Goal: Information Seeking & Learning: Find specific fact

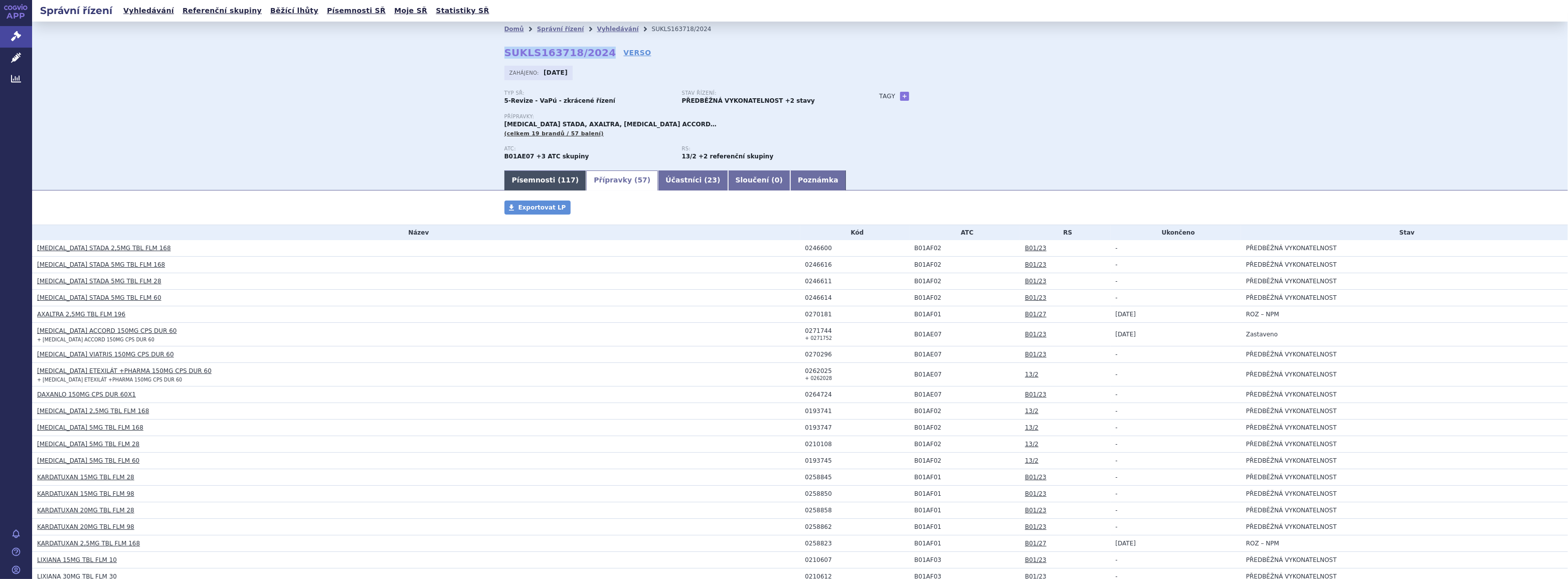
click at [534, 181] on link "Písemnosti ( 117 )" at bounding box center [546, 180] width 82 height 20
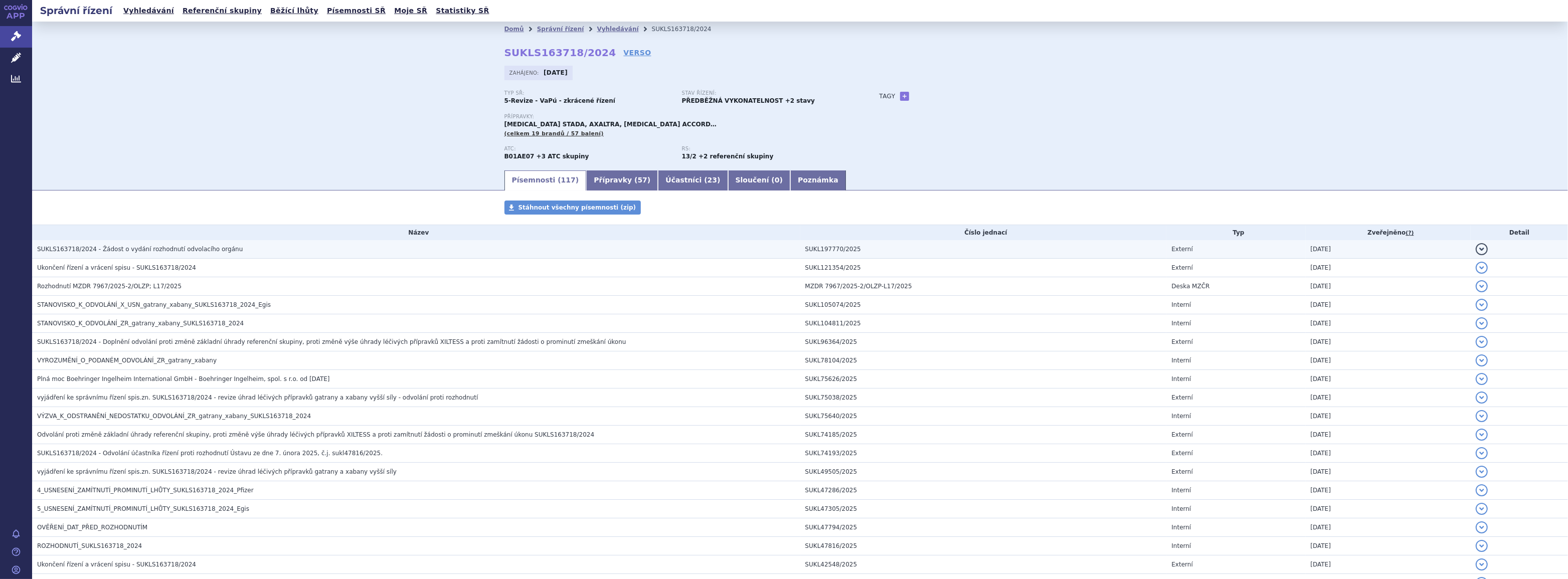
click at [154, 250] on span "SUKLS163718/2024 - Žádost o vydání rozhodnutí odvolacího orgánu" at bounding box center [140, 249] width 206 height 7
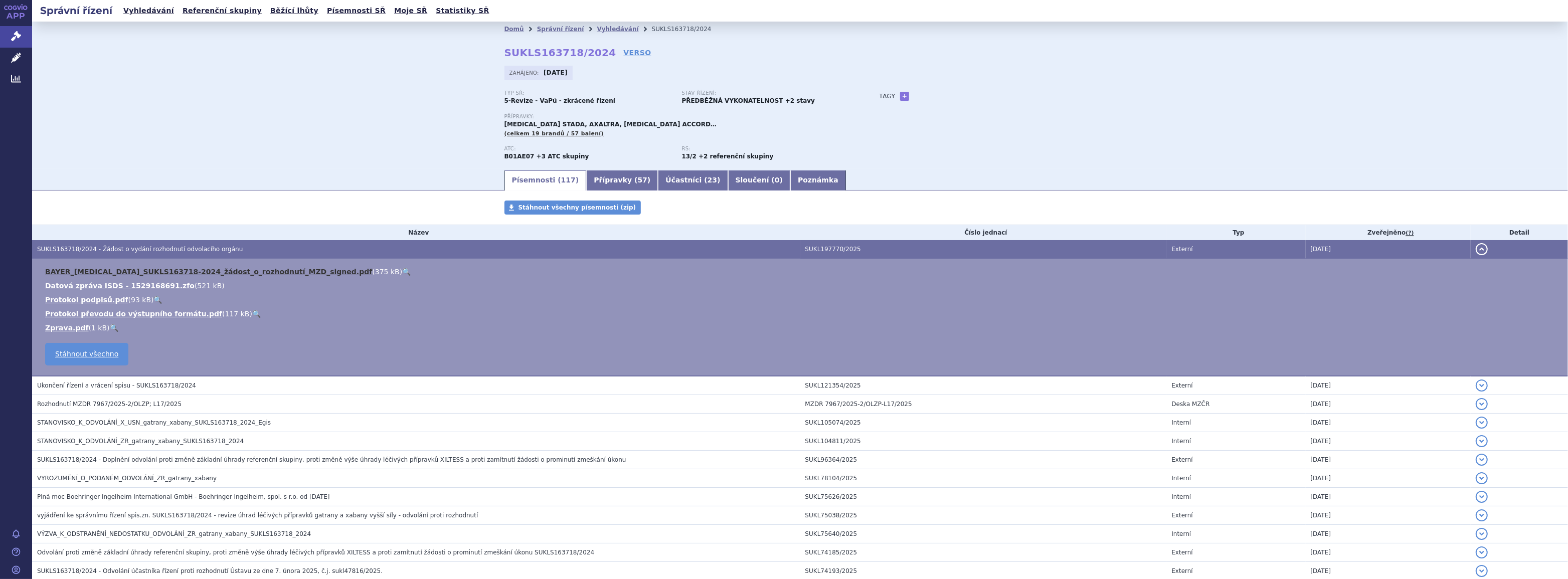
click at [93, 272] on link "BAYER_[MEDICAL_DATA]_SUKLS163718-2024_žádost_o_rozhodnutí_MZD_signed.pdf" at bounding box center [209, 271] width 327 height 8
click at [593, 179] on link "Přípravky ( 57 )" at bounding box center [622, 180] width 71 height 20
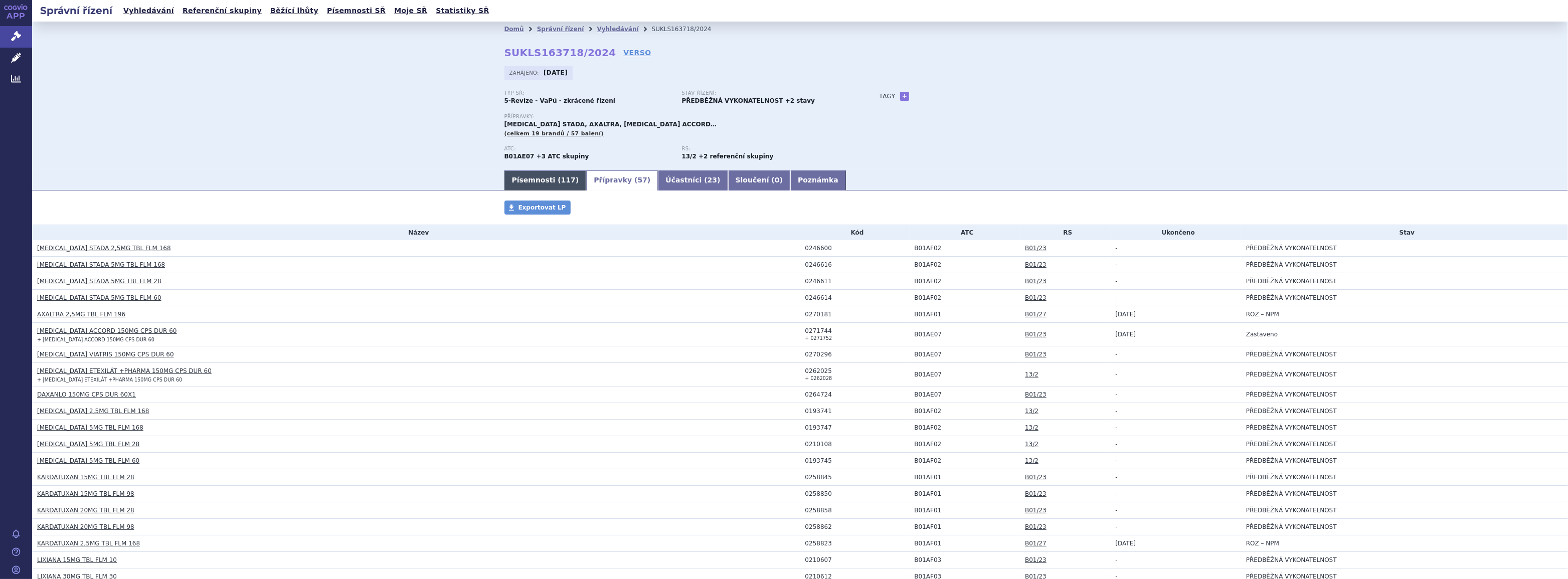
click at [542, 180] on link "Písemnosti ( 117 )" at bounding box center [546, 180] width 82 height 20
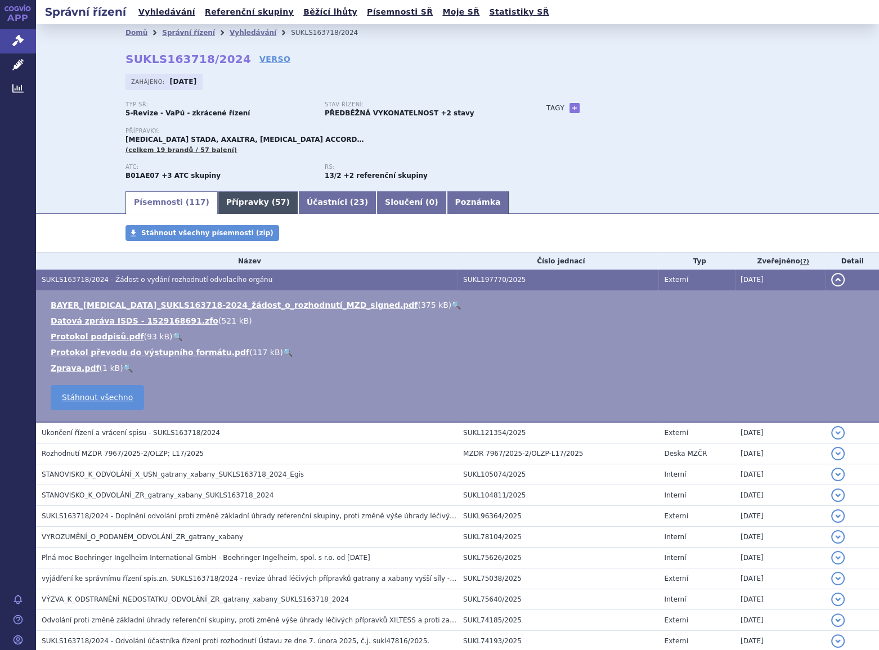
click at [231, 197] on link "Přípravky ( 57 )" at bounding box center [258, 202] width 80 height 23
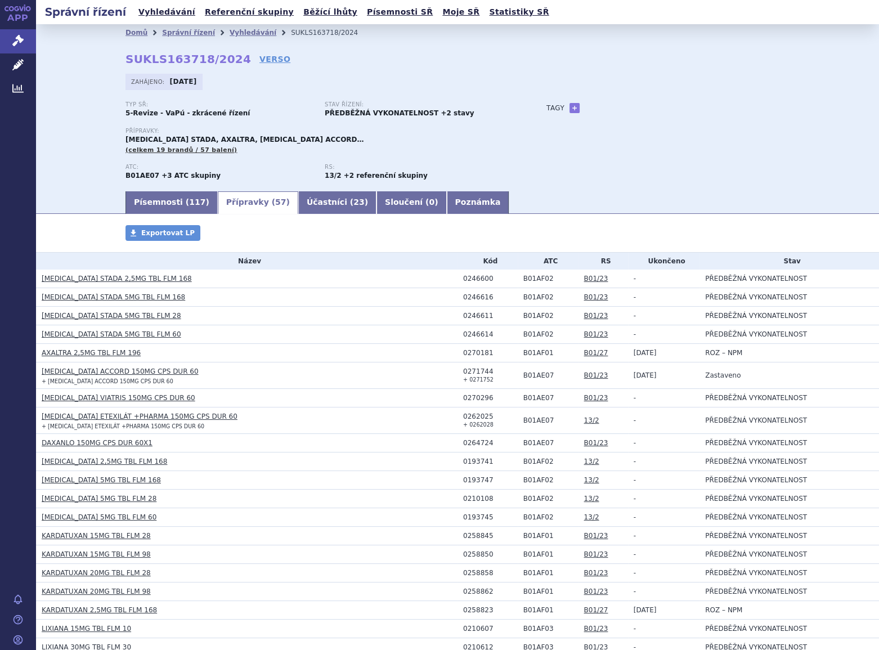
click at [428, 150] on div "Přípravky: [MEDICAL_DATA] STADA, AXALTRA, [MEDICAL_DATA] ACCORD… (celkem 19 bra…" at bounding box center [324, 141] width 398 height 27
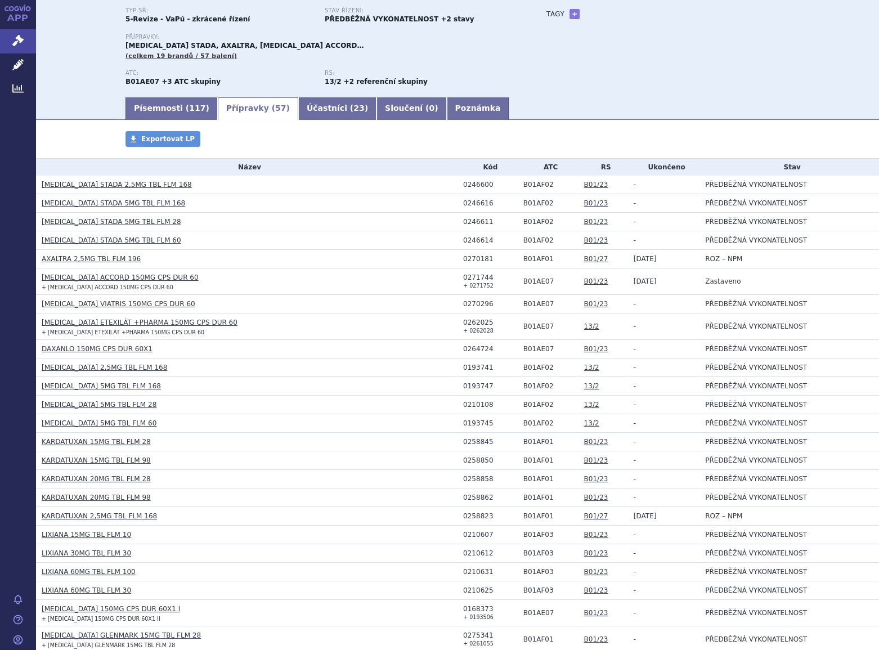
scroll to position [102, 0]
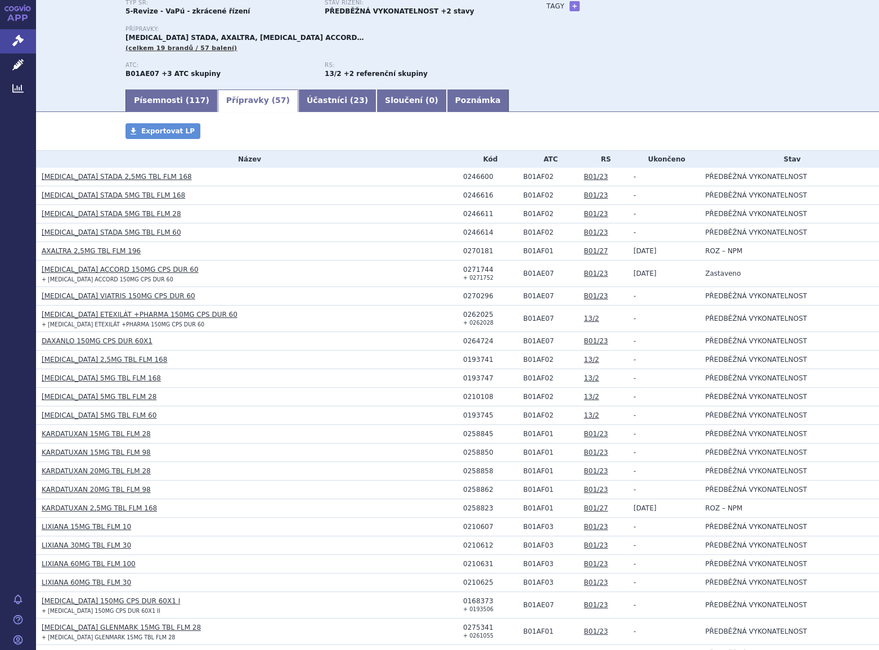
click at [498, 79] on div "ATC: B01AE07 +3 ATC skupiny RS: 13/2 +2 referenční skupiny" at bounding box center [324, 75] width 398 height 26
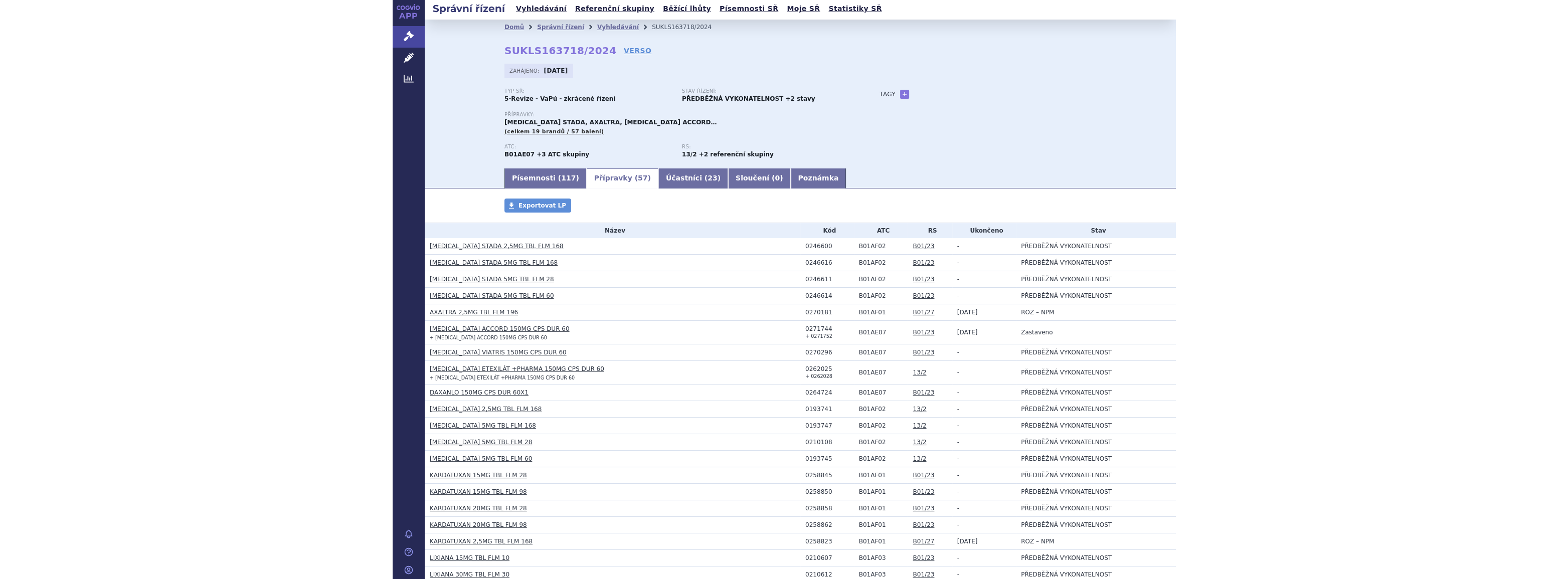
scroll to position [0, 0]
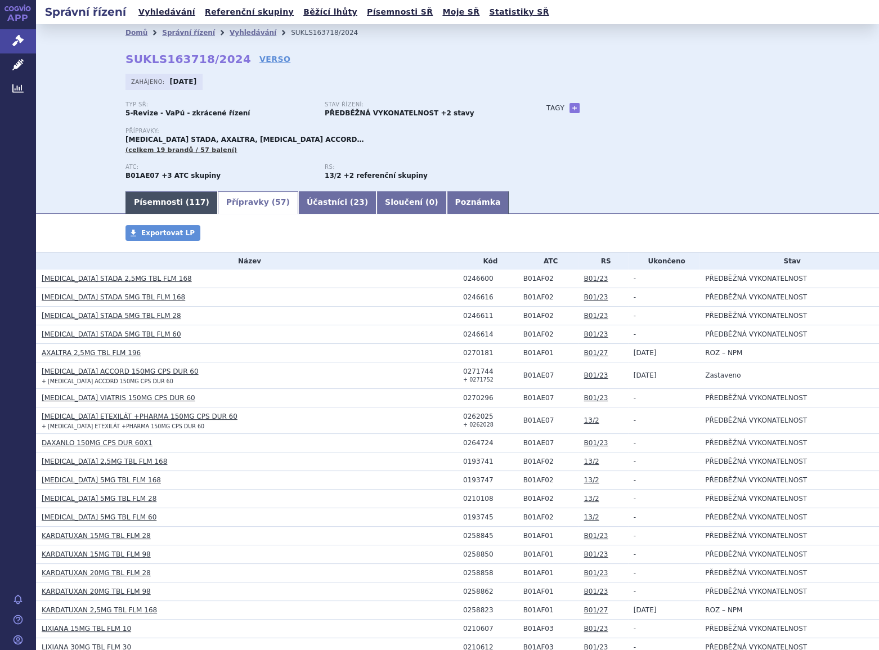
click at [160, 206] on link "Písemnosti ( 117 )" at bounding box center [171, 202] width 92 height 23
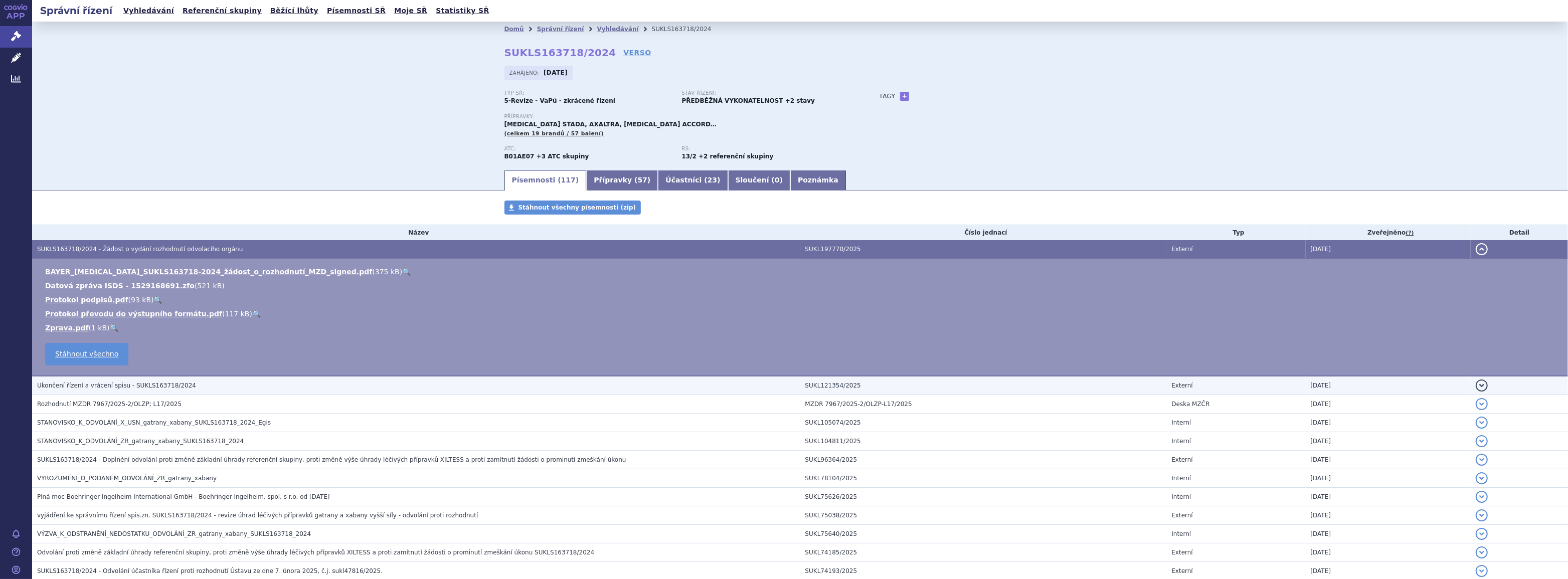
click at [101, 386] on span "Ukončení řízení a vrácení spisu - SUKLS163718/2024" at bounding box center [117, 386] width 159 height 7
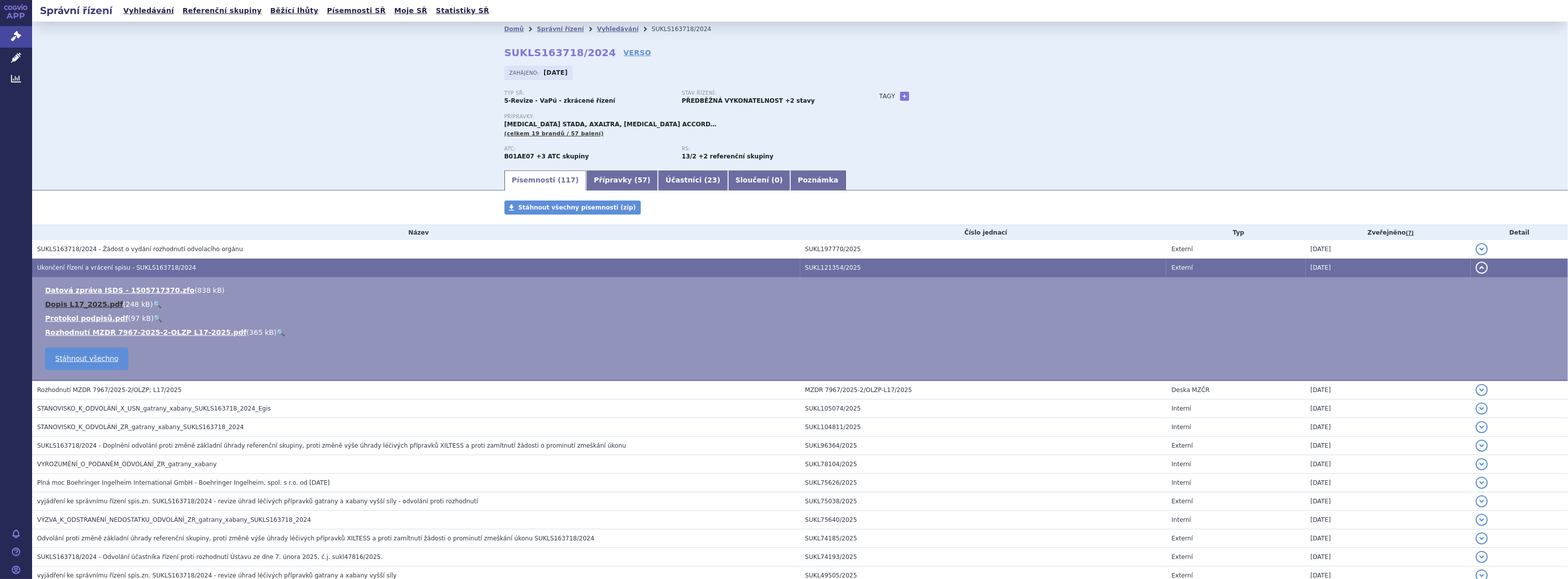
click at [91, 303] on link "Dopis L17_2025.pdf" at bounding box center [84, 304] width 78 height 8
click at [101, 332] on link "Rozhodnutí MZDR 7967-2025-2-OLZP L17-2025.pdf" at bounding box center [146, 331] width 201 height 8
click at [342, 182] on div "Písemnosti ( 117 ) Přípravky ( 57 ) Účastníci ( 23 ) Sloučení ( 0 ) Poznámka" at bounding box center [800, 180] width 1536 height 21
click at [183, 248] on span "SUKLS163718/2024 - Žádost o vydání rozhodnutí odvolacího orgánu" at bounding box center [140, 249] width 206 height 7
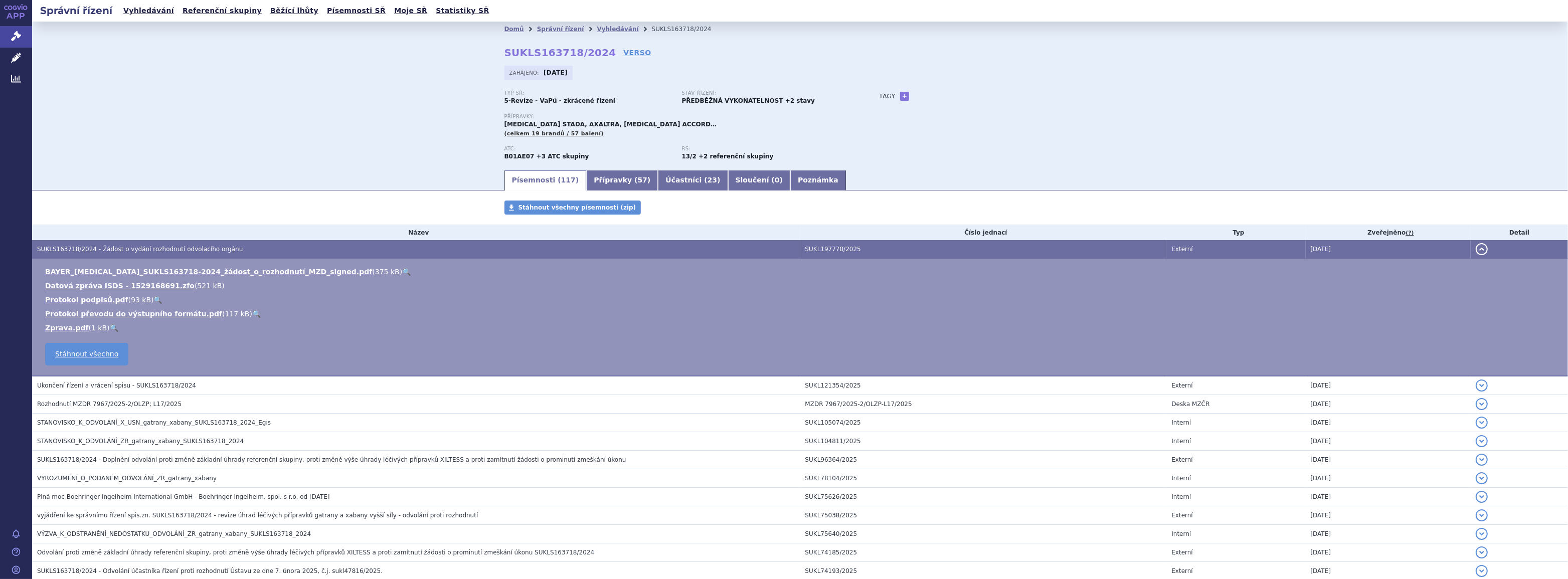
click at [379, 125] on div "Domů Správní řízení Vyhledávání SUKLS163718/2024 SUKLS163718/2024 VERSO [GEOGRA…" at bounding box center [800, 94] width 1536 height 147
